Goal: Task Accomplishment & Management: Use online tool/utility

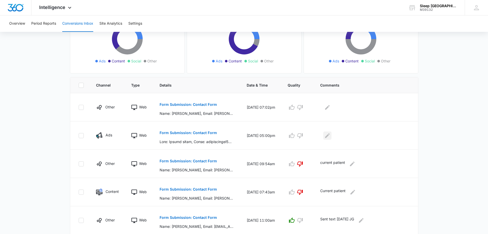
click at [330, 137] on icon "Edit Comments" at bounding box center [327, 135] width 5 height 5
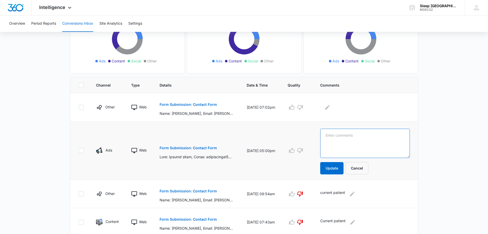
click at [340, 143] on textarea at bounding box center [365, 142] width 90 height 29
type textarea "Sent text [DATE] JG"
click at [339, 165] on button "Update" at bounding box center [331, 168] width 23 height 12
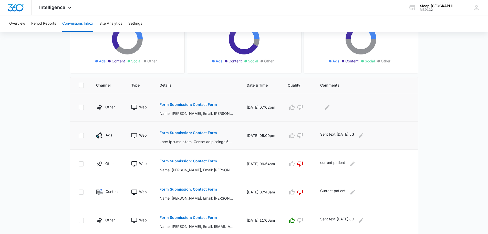
click at [208, 105] on p "Form Submission: Contact Form" at bounding box center [188, 105] width 57 height 4
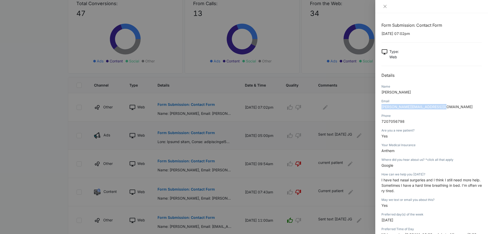
drag, startPoint x: 439, startPoint y: 105, endPoint x: 389, endPoint y: 103, distance: 49.8
click at [389, 103] on div "Email chris.longfieldsmith@gmail.com" at bounding box center [432, 105] width 101 height 15
copy div "chris.longfieldsmith@gmail.com"
drag, startPoint x: 405, startPoint y: 119, endPoint x: 381, endPoint y: 120, distance: 24.1
click at [381, 120] on div "Form Submission: Contact Form 10/05/2025 at 07:02pm Type : Web Details Name Chr…" at bounding box center [432, 123] width 113 height 220
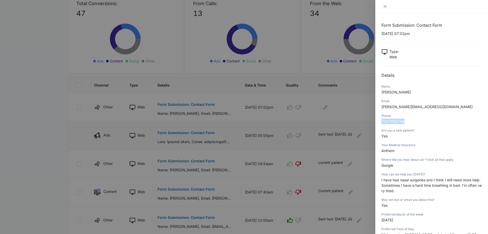
copy span "7207056798"
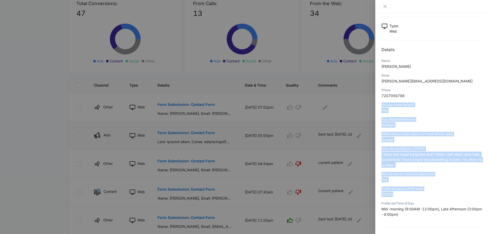
scroll to position [34, 0]
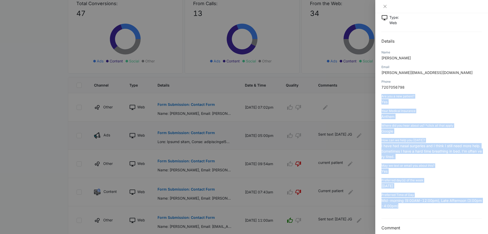
drag, startPoint x: 381, startPoint y: 129, endPoint x: 445, endPoint y: 207, distance: 100.7
click at [445, 207] on div "Form Submission: Contact Form 10/05/2025 at 07:02pm Type : Web Details Name Chr…" at bounding box center [432, 123] width 113 height 220
copy div "Are you a new patient? Yes Your Medical Insurance Anthem Where did you hear abo…"
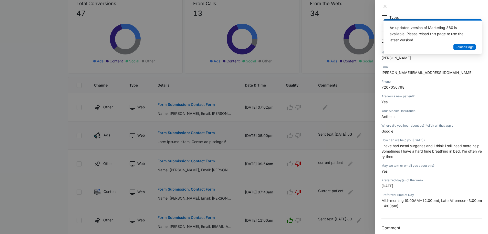
click at [391, 10] on div at bounding box center [432, 6] width 113 height 13
click at [384, 7] on icon "close" at bounding box center [385, 6] width 4 height 4
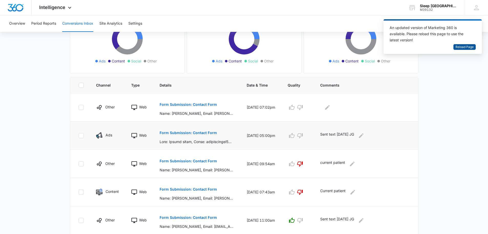
click at [464, 47] on span "Reload Page" at bounding box center [465, 47] width 18 height 5
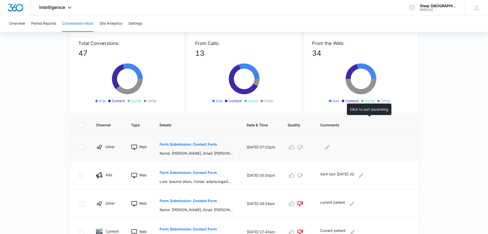
scroll to position [34, 0]
